Goal: Task Accomplishment & Management: Manage account settings

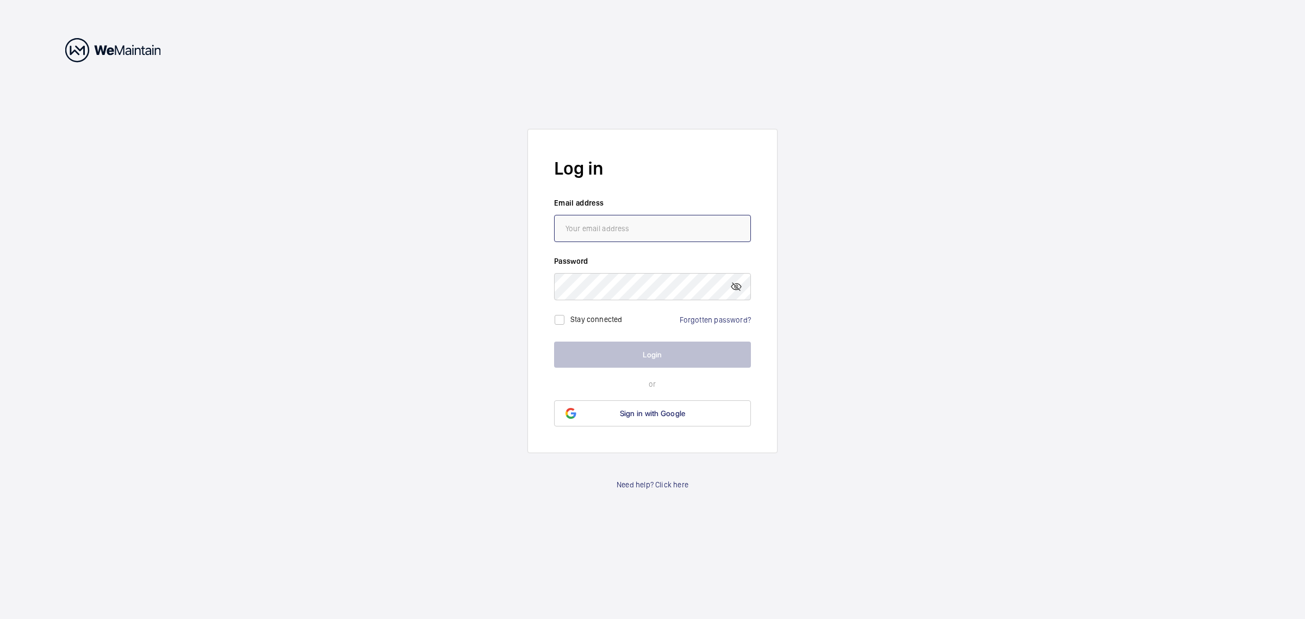
click at [664, 234] on input "email" at bounding box center [652, 228] width 197 height 27
type input "[PERSON_NAME][EMAIL_ADDRESS][DOMAIN_NAME]"
click at [680, 362] on button "Login" at bounding box center [652, 355] width 197 height 26
